Goal: Check status: Check status

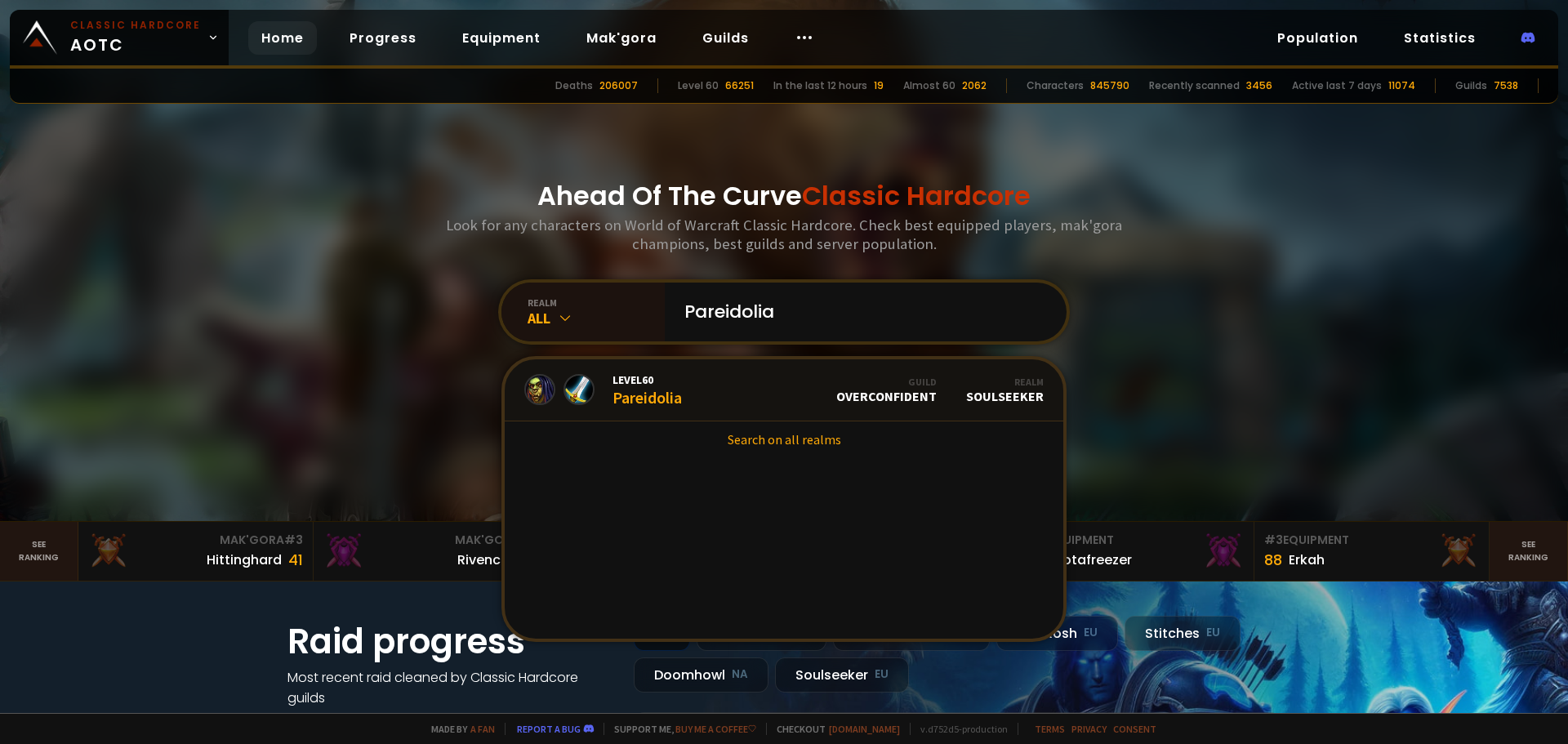
type input "Pareidolia"
click at [692, 404] on link "Level 60 Pareidolia Guild Overconfident Realm Soulseeker" at bounding box center [784, 391] width 558 height 62
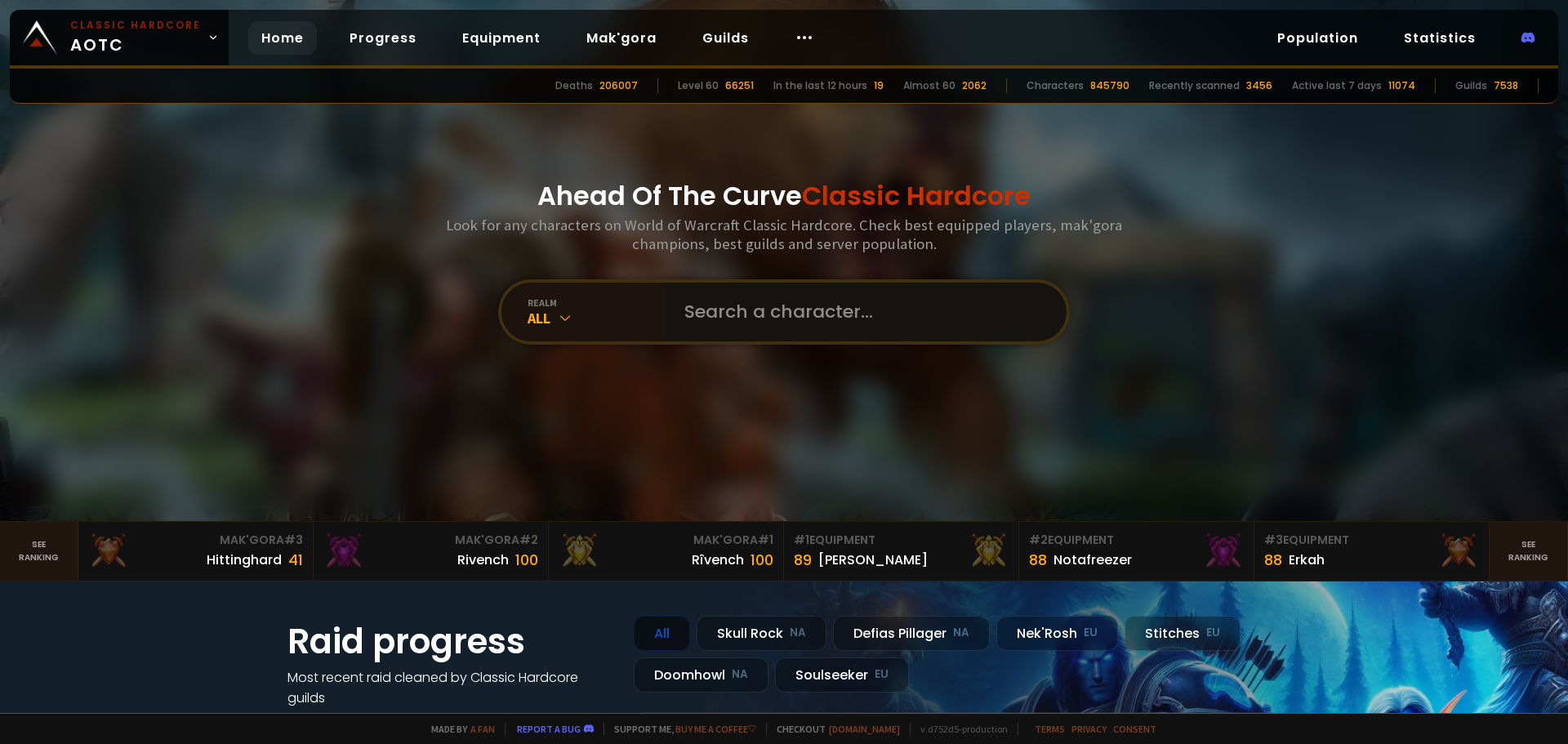
click at [742, 310] on input "text" at bounding box center [861, 312] width 373 height 59
paste input "Changeurmind"
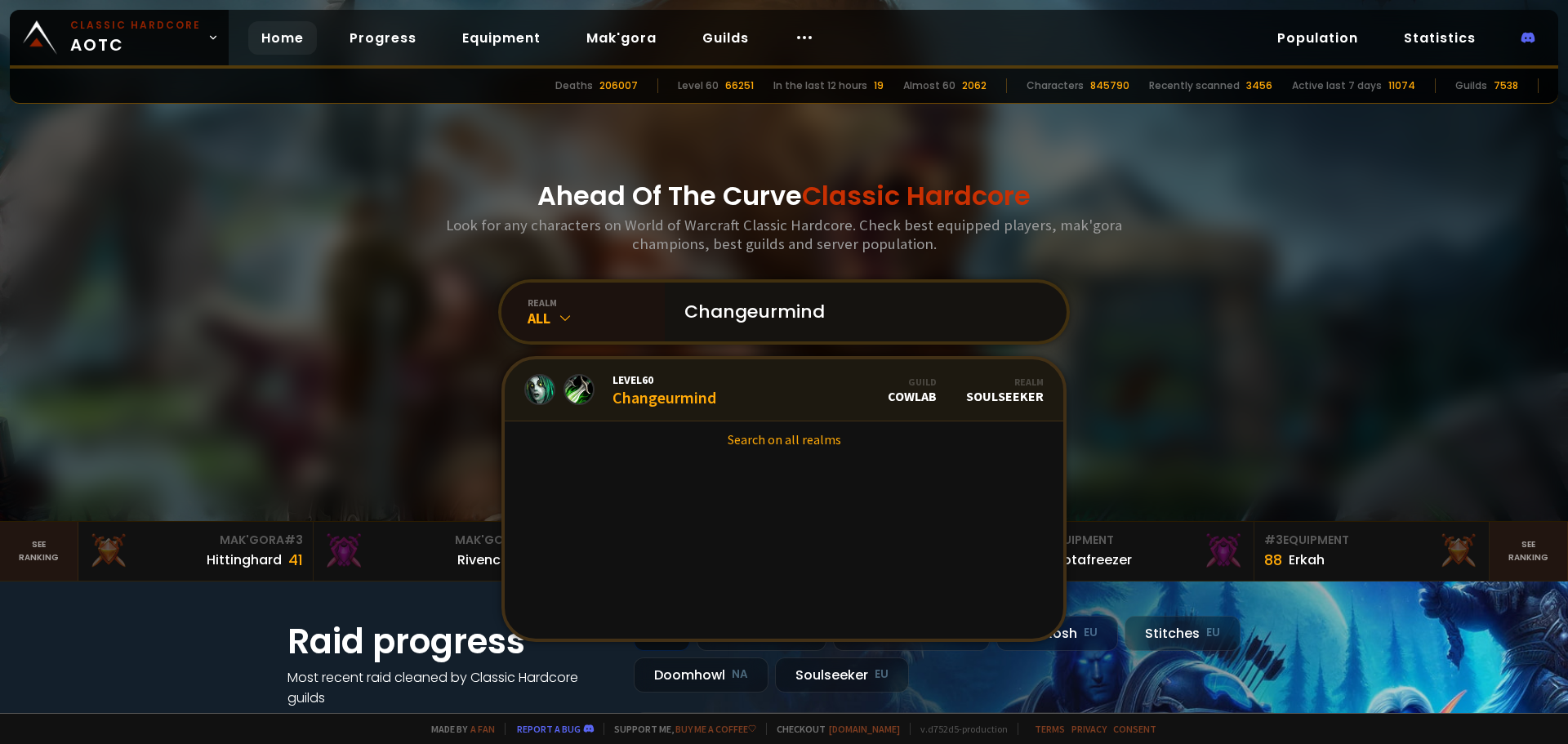
type input "Changeurmind"
click at [769, 383] on link "Level 60 Changeurmind Guild CowLab Realm Soulseeker" at bounding box center [784, 391] width 558 height 62
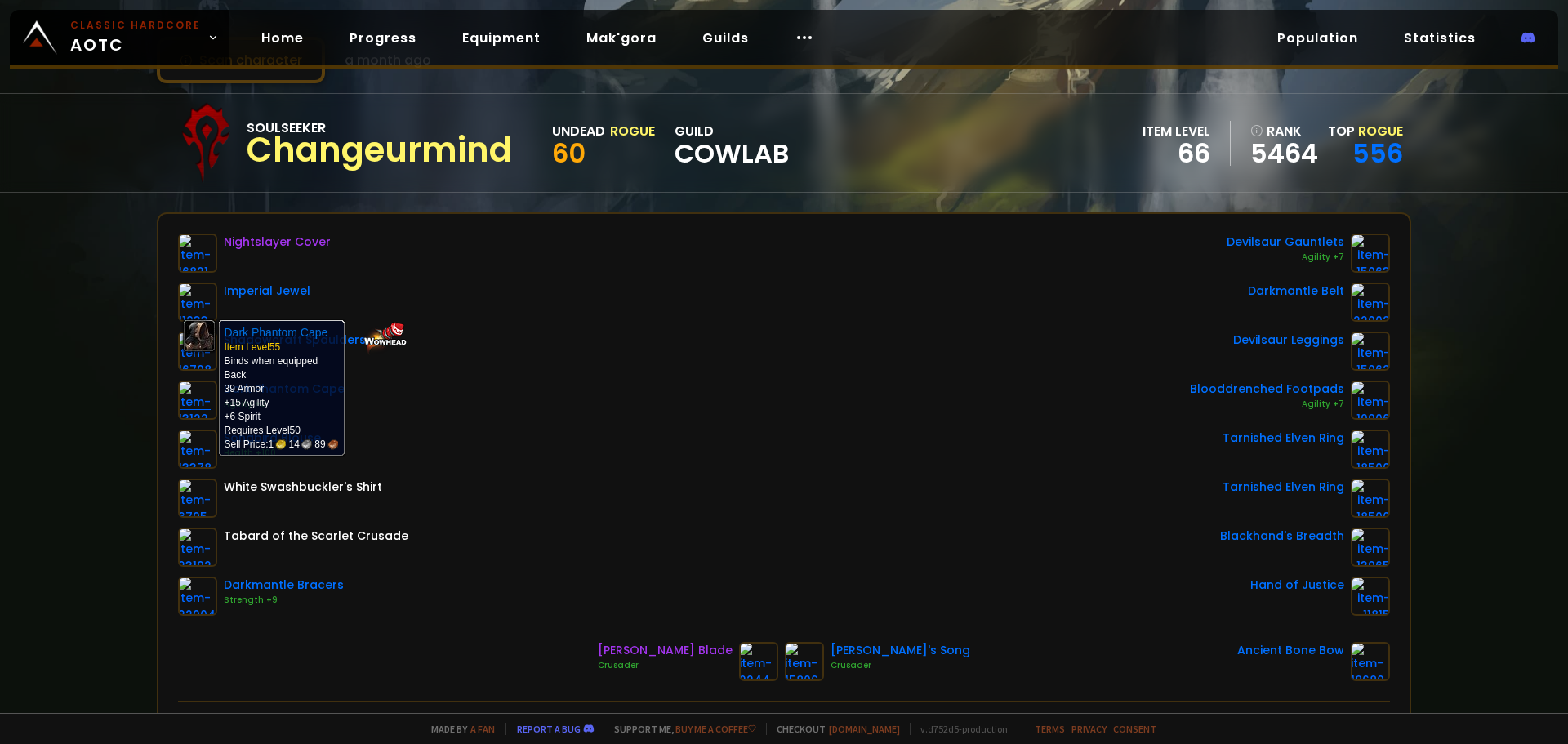
scroll to position [81, 0]
